Goal: Information Seeking & Learning: Learn about a topic

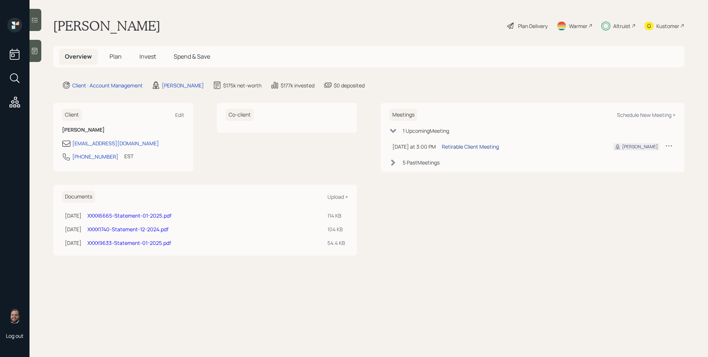
click at [473, 148] on div "Retirable Client Meeting" at bounding box center [470, 147] width 57 height 8
click at [533, 25] on div "Plan Delivery" at bounding box center [532, 26] width 29 height 8
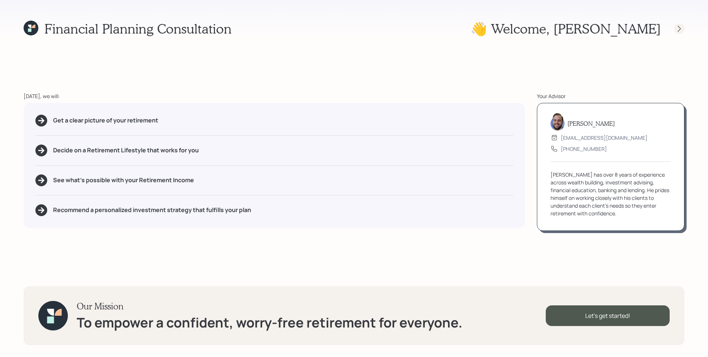
click at [678, 27] on icon at bounding box center [678, 28] width 7 height 7
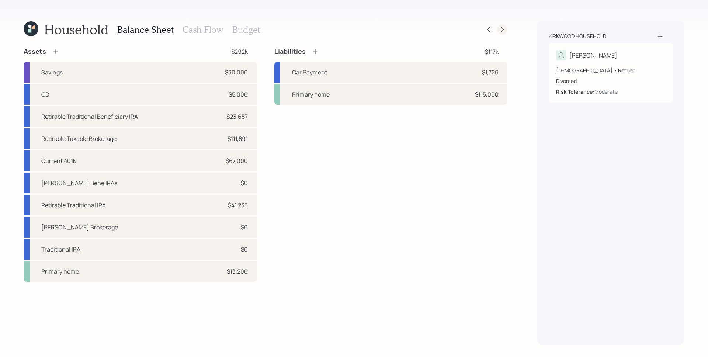
click at [502, 28] on icon at bounding box center [501, 29] width 7 height 7
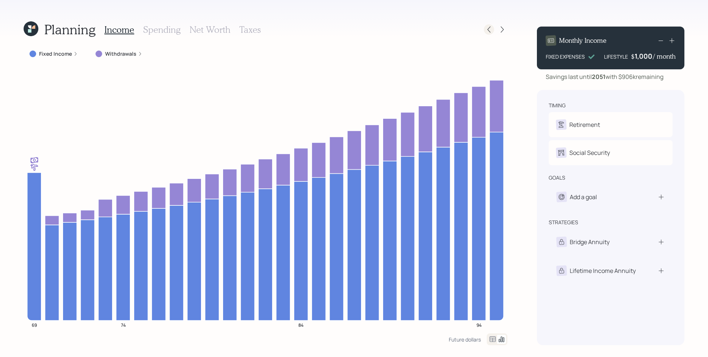
click at [491, 31] on icon at bounding box center [488, 29] width 7 height 7
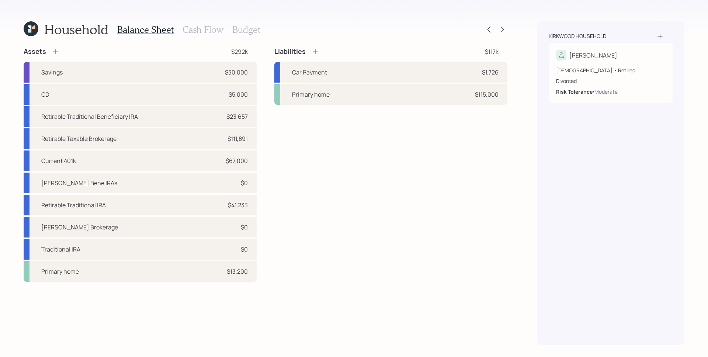
click at [201, 25] on h3 "Cash Flow" at bounding box center [202, 29] width 41 height 11
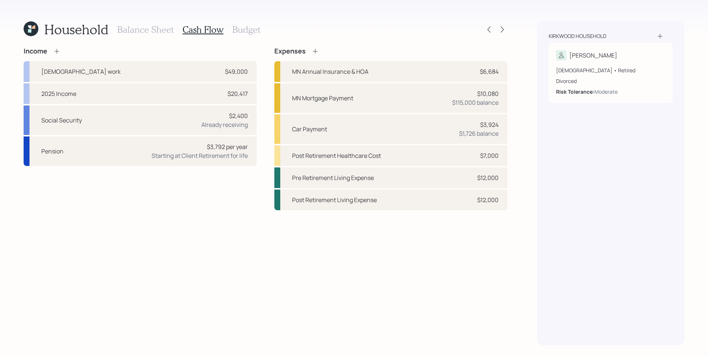
click at [375, 243] on div "Income Full-time work $49,000 2025 Income $20,417 Social Security $2,400 Alread…" at bounding box center [266, 196] width 484 height 298
click at [502, 29] on icon at bounding box center [502, 30] width 3 height 6
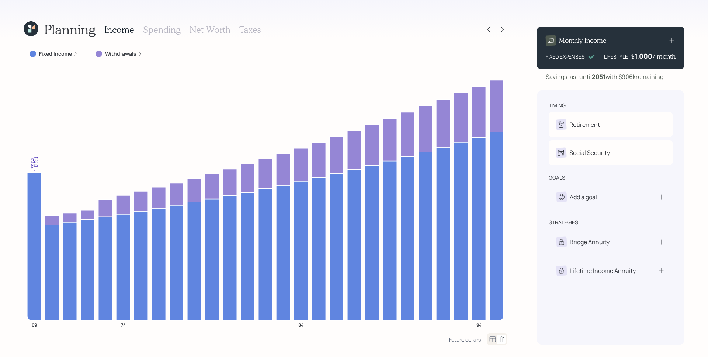
click at [138, 54] on icon at bounding box center [140, 54] width 4 height 4
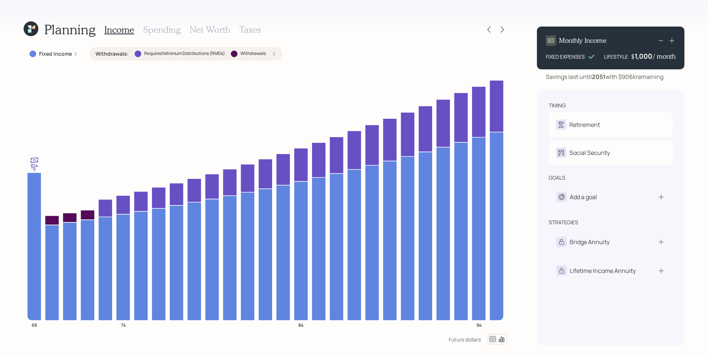
click at [275, 57] on div "Withdrawals : Required Minimum Distributions (RMDs) Withdrawals" at bounding box center [185, 53] width 181 height 7
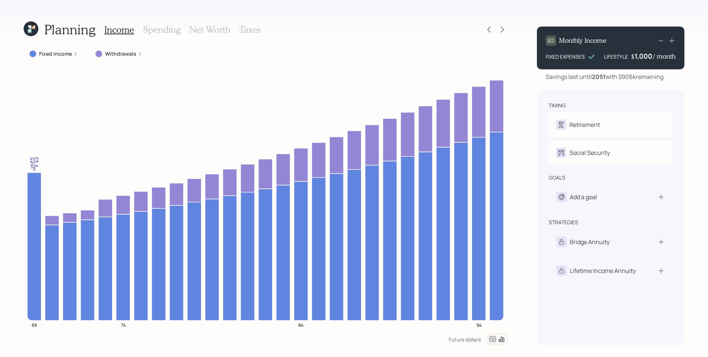
click at [29, 30] on icon at bounding box center [29, 30] width 3 height 3
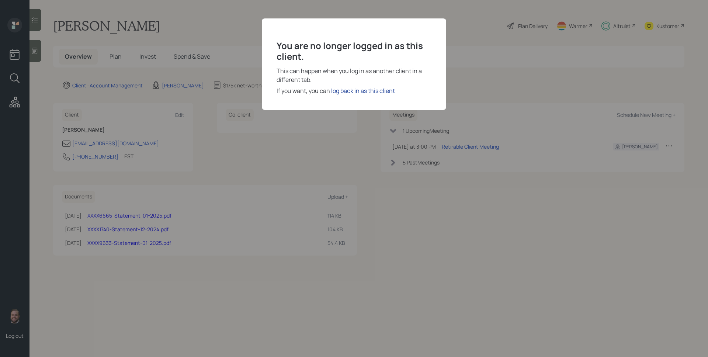
click at [373, 93] on div "log back in as this client" at bounding box center [363, 90] width 64 height 9
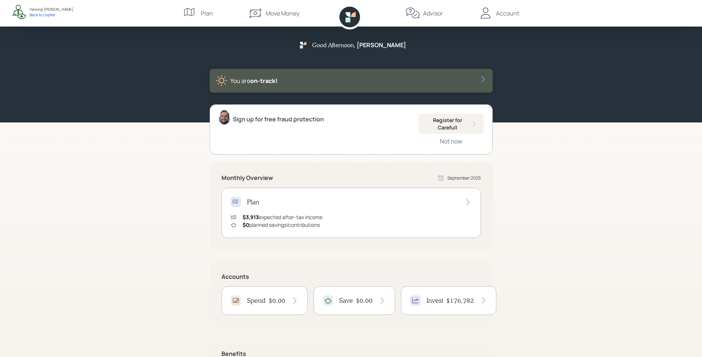
click at [434, 18] on div "Advisor" at bounding box center [425, 13] width 38 height 27
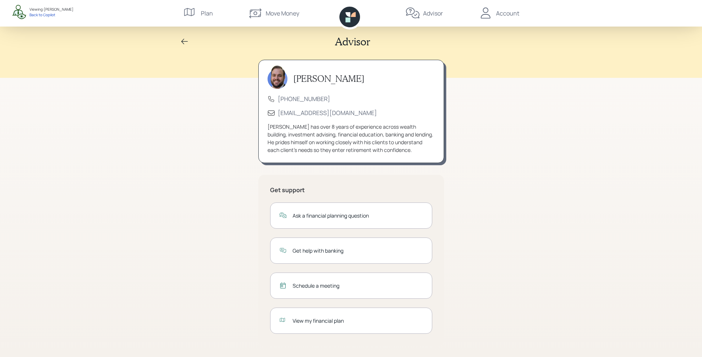
scroll to position [3, 0]
click at [377, 313] on div "View my financial plan" at bounding box center [351, 320] width 162 height 26
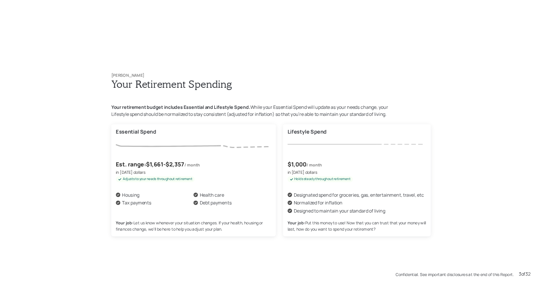
scroll to position [613, 0]
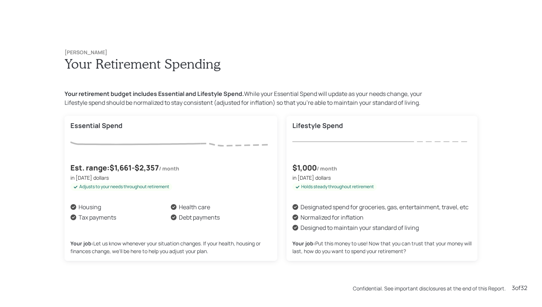
click at [184, 73] on div "Susan Kirkwood Your Retirement Spending Your retirement budget includes Essenti…" at bounding box center [271, 155] width 442 height 241
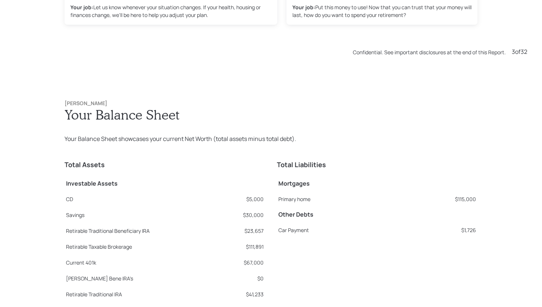
scroll to position [920, 0]
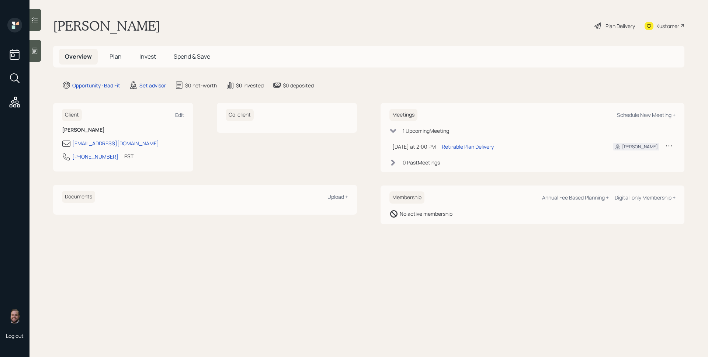
click at [662, 26] on div "Kustomer" at bounding box center [667, 26] width 23 height 8
